Goal: Task Accomplishment & Management: Complete application form

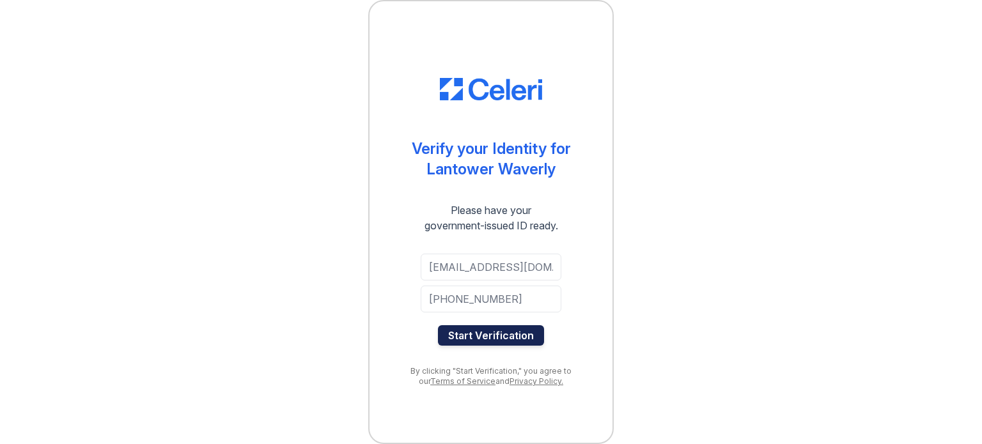
click at [510, 336] on button "Start Verification" at bounding box center [491, 335] width 106 height 20
